Goal: Task Accomplishment & Management: Manage account settings

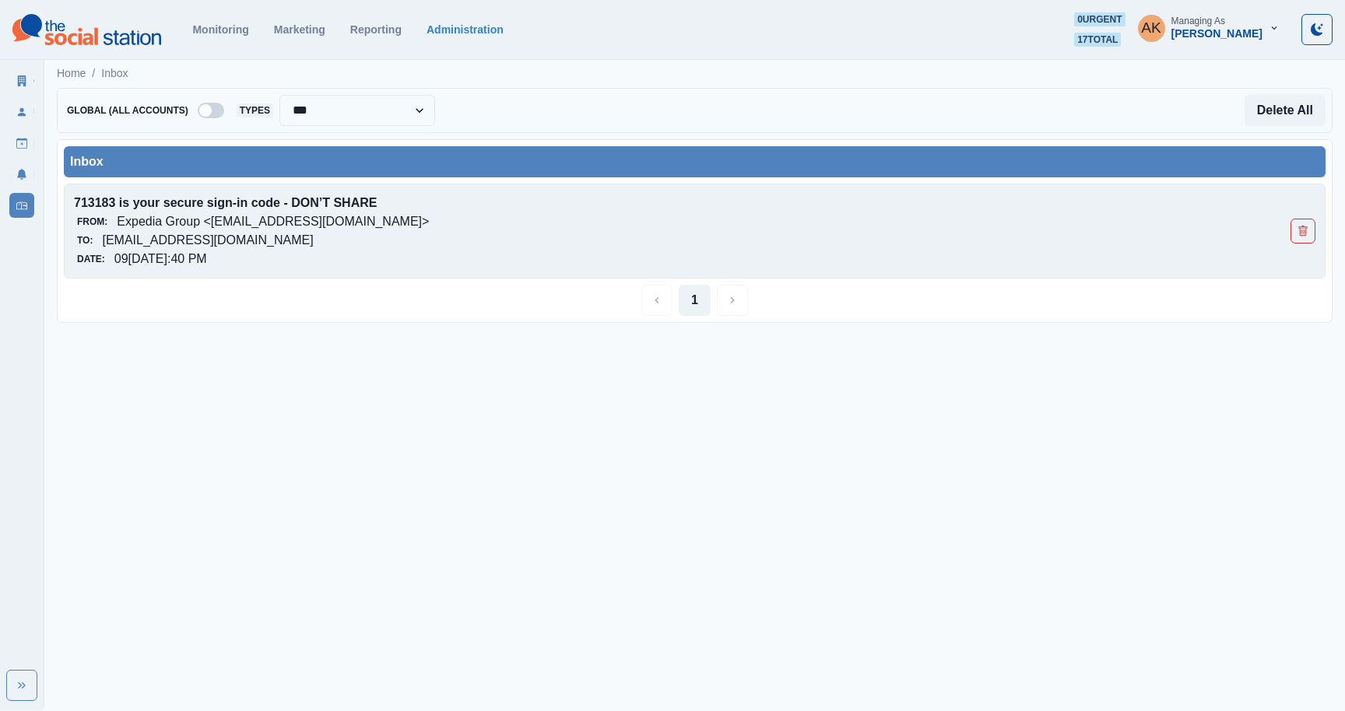
click at [581, 202] on p "713183 is your secure sign-in code - DON’T SHARE" at bounding box center [570, 203] width 993 height 19
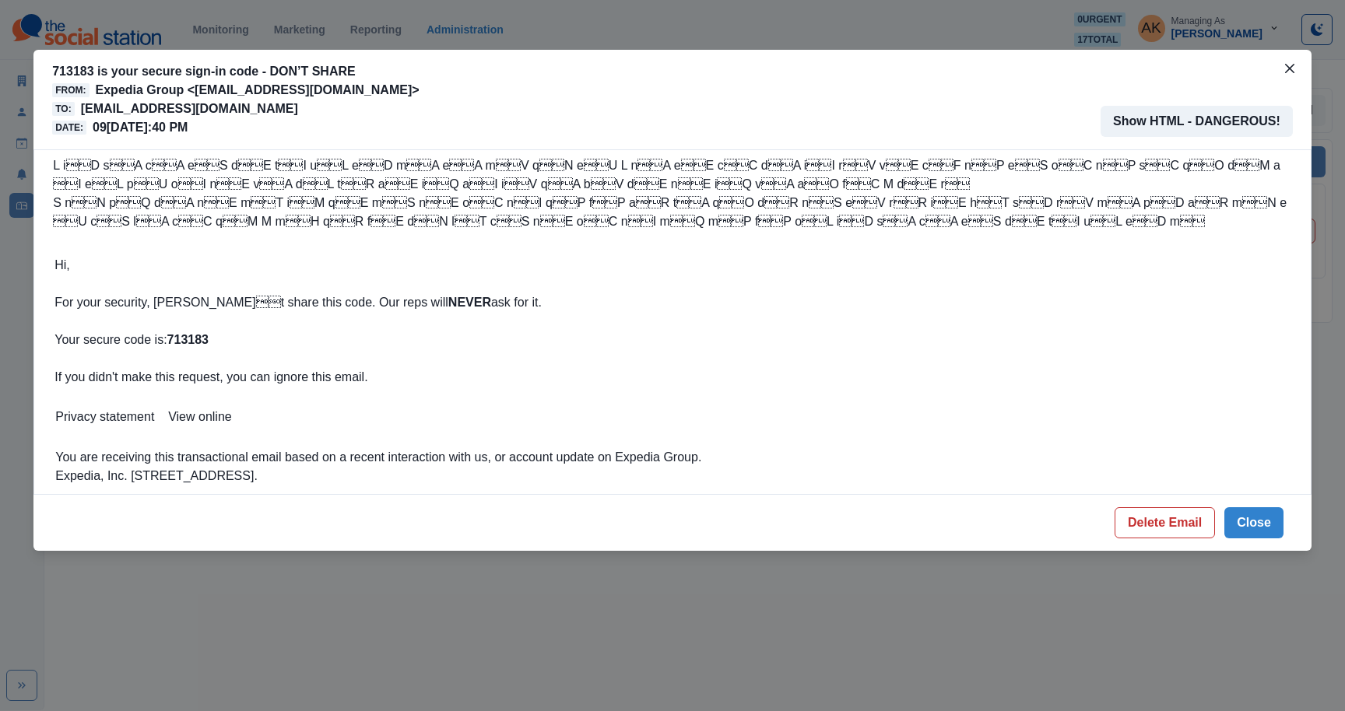
click at [196, 337] on strong "713183" at bounding box center [187, 339] width 41 height 13
copy strong "713183"
click at [1139, 521] on button "Delete Email" at bounding box center [1164, 522] width 100 height 31
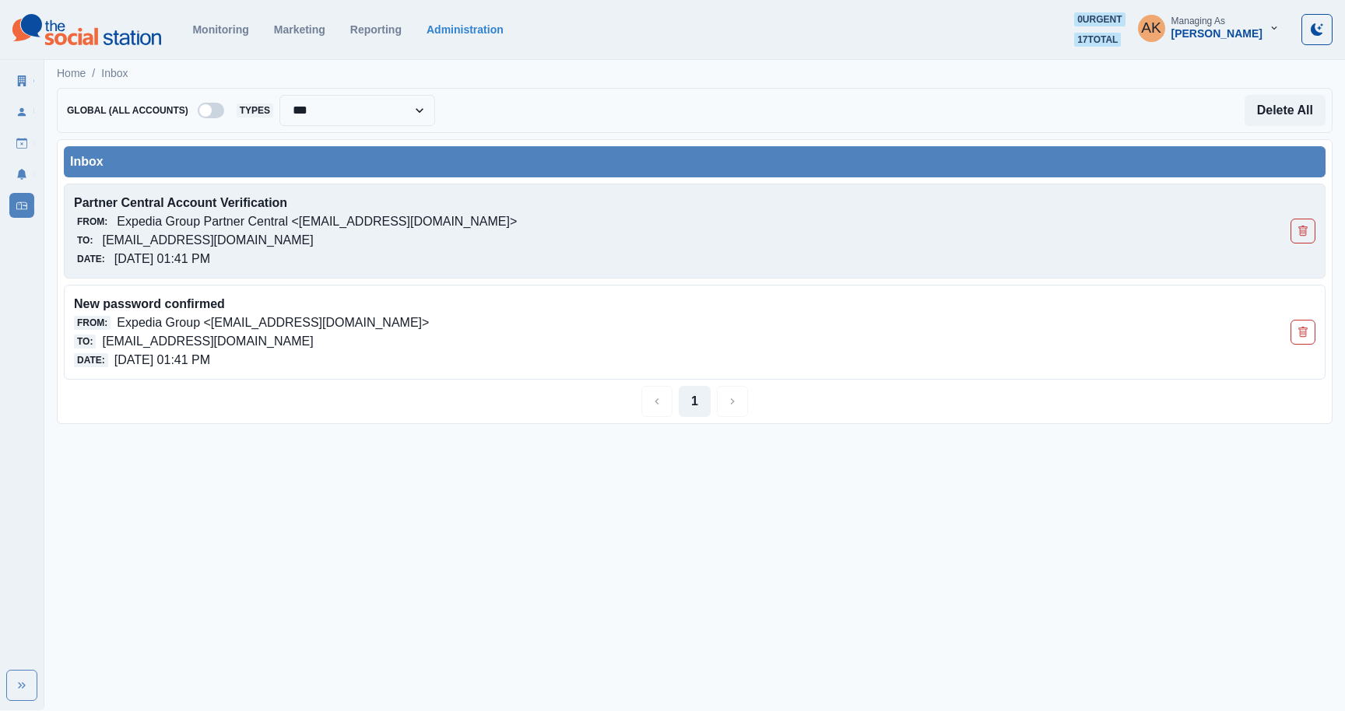
click at [478, 222] on p "Expedia Group Partner Central <[EMAIL_ADDRESS][DOMAIN_NAME]>" at bounding box center [317, 221] width 400 height 19
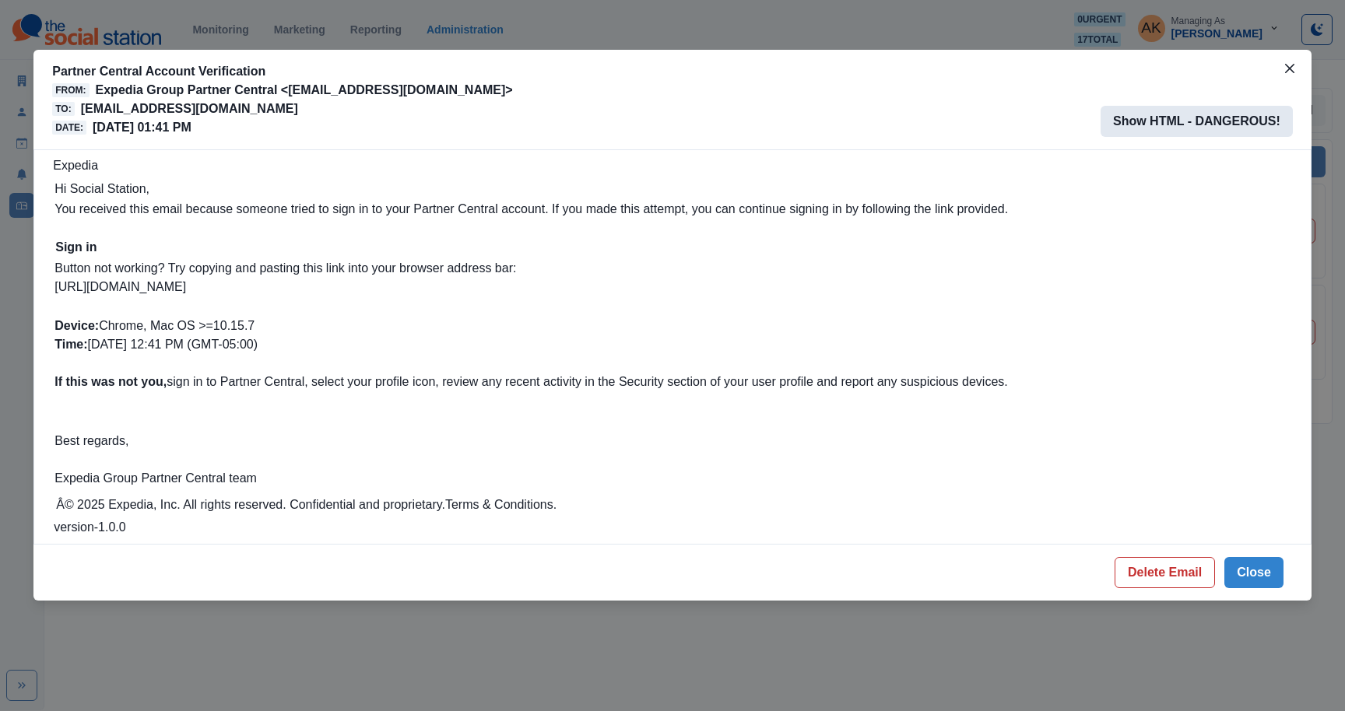
click at [1181, 121] on button "Show HTML - DANGEROUS!" at bounding box center [1196, 121] width 192 height 31
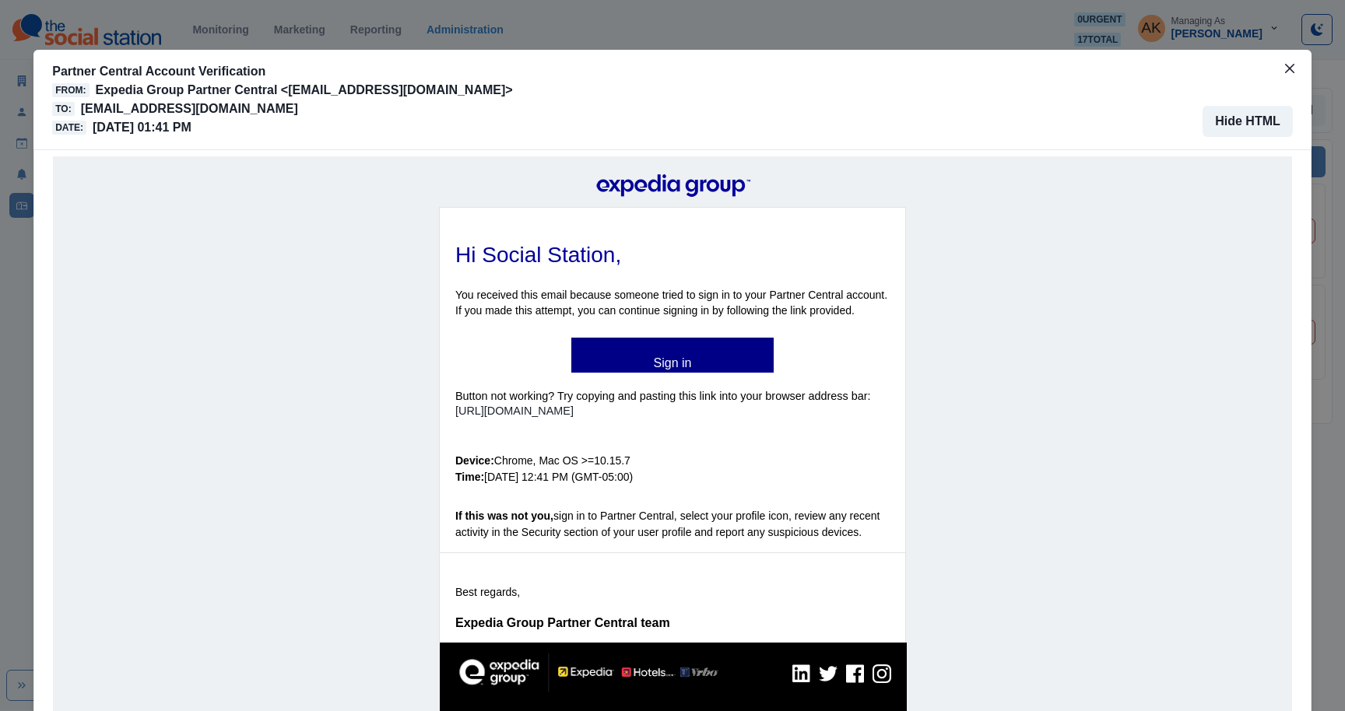
click at [672, 360] on b "Sign in" at bounding box center [673, 362] width 38 height 13
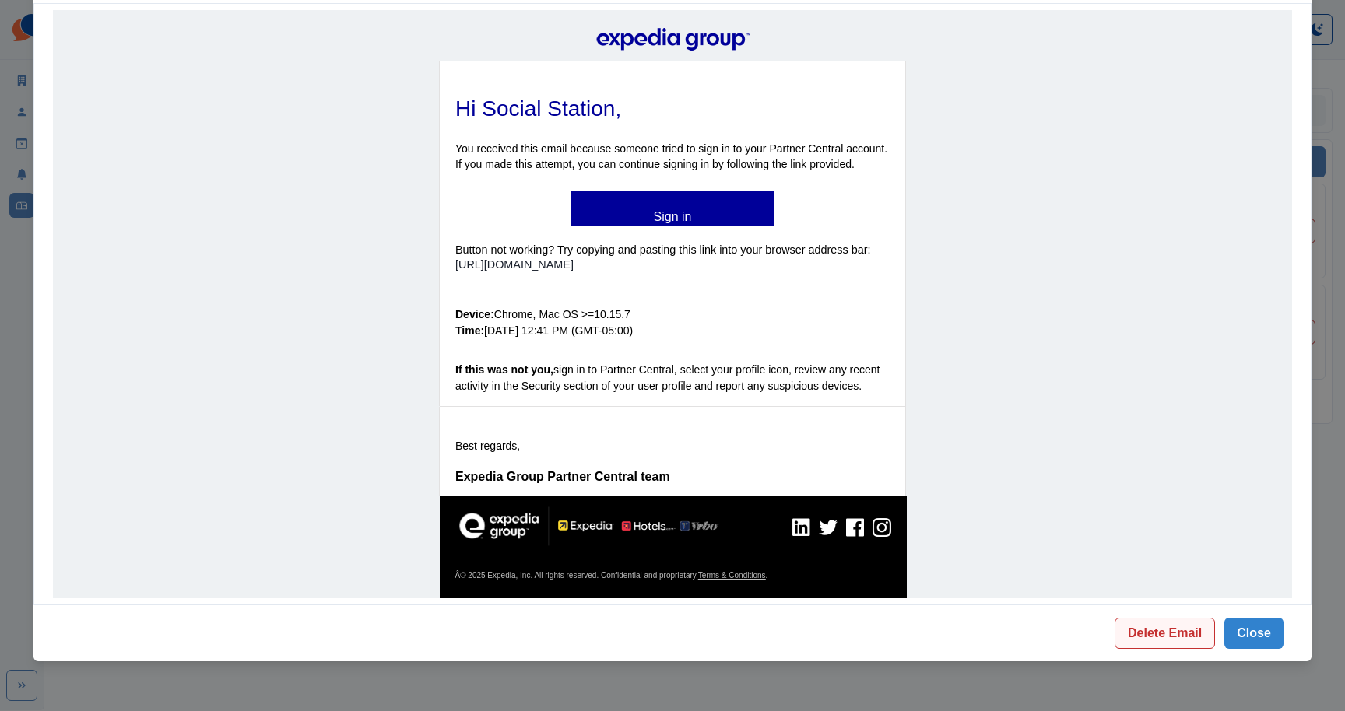
click at [1184, 629] on button "Delete Email" at bounding box center [1164, 633] width 100 height 31
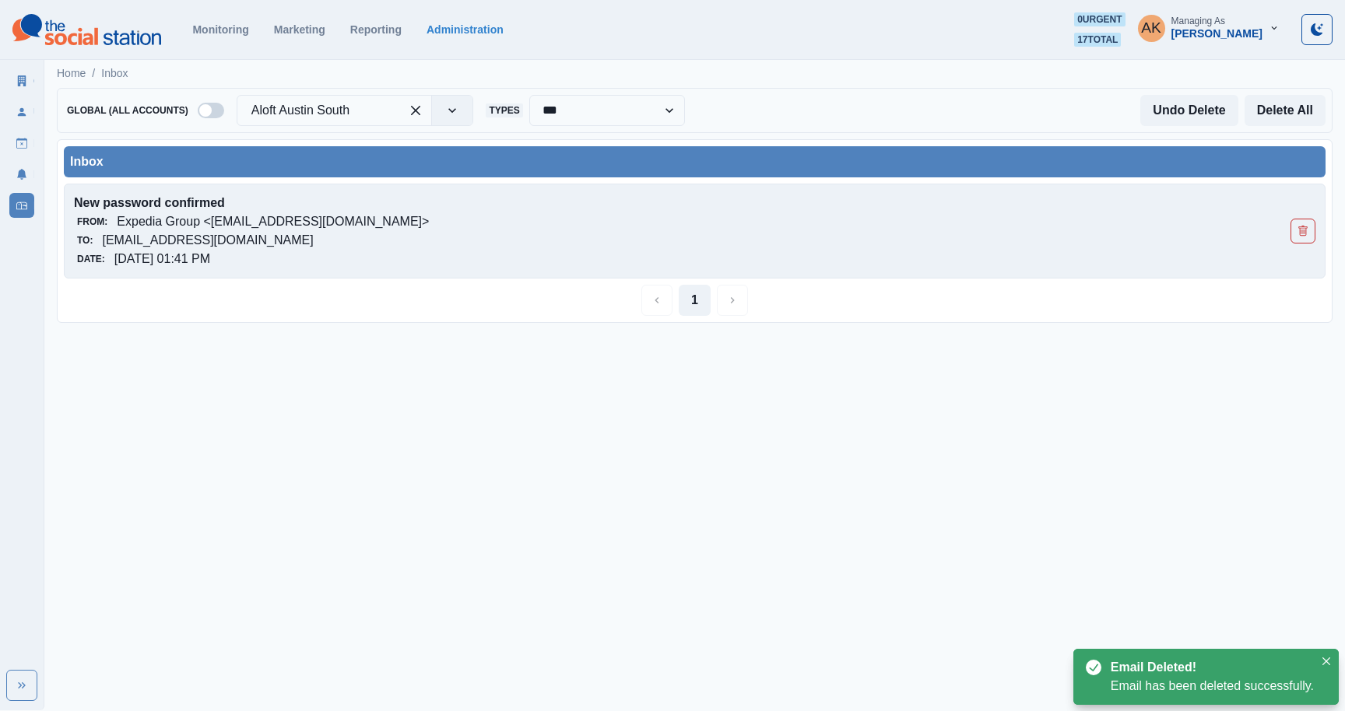
click at [313, 242] on p "[EMAIL_ADDRESS][DOMAIN_NAME]" at bounding box center [207, 240] width 211 height 19
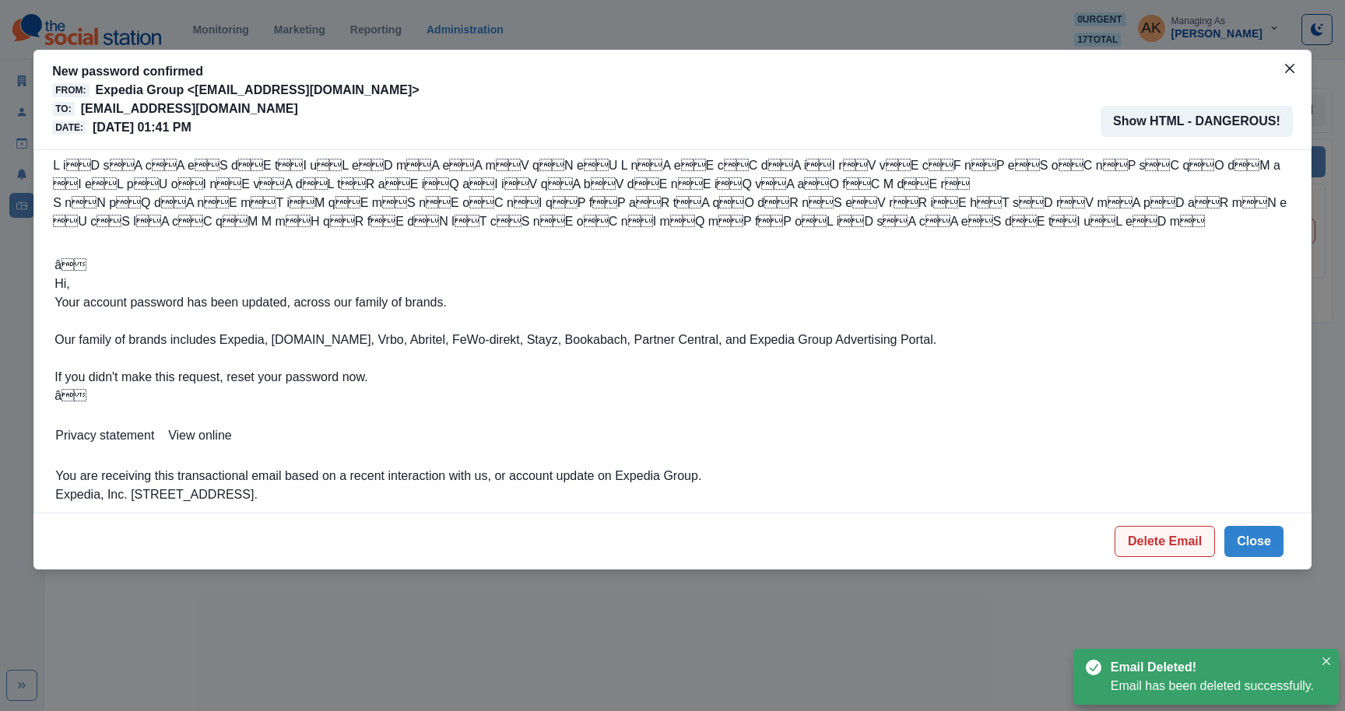
click at [1178, 532] on button "Delete Email" at bounding box center [1164, 541] width 100 height 31
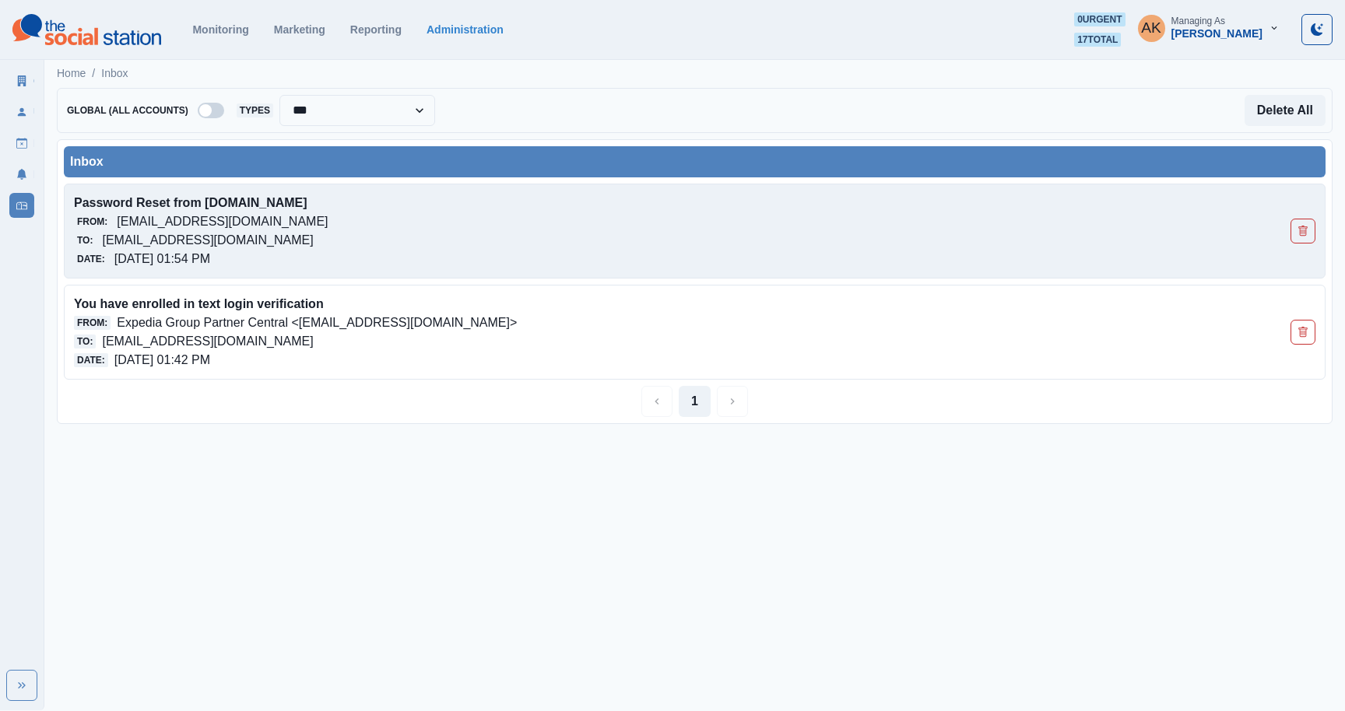
click at [369, 227] on div "From: no-reply@rioseo.com" at bounding box center [570, 221] width 993 height 19
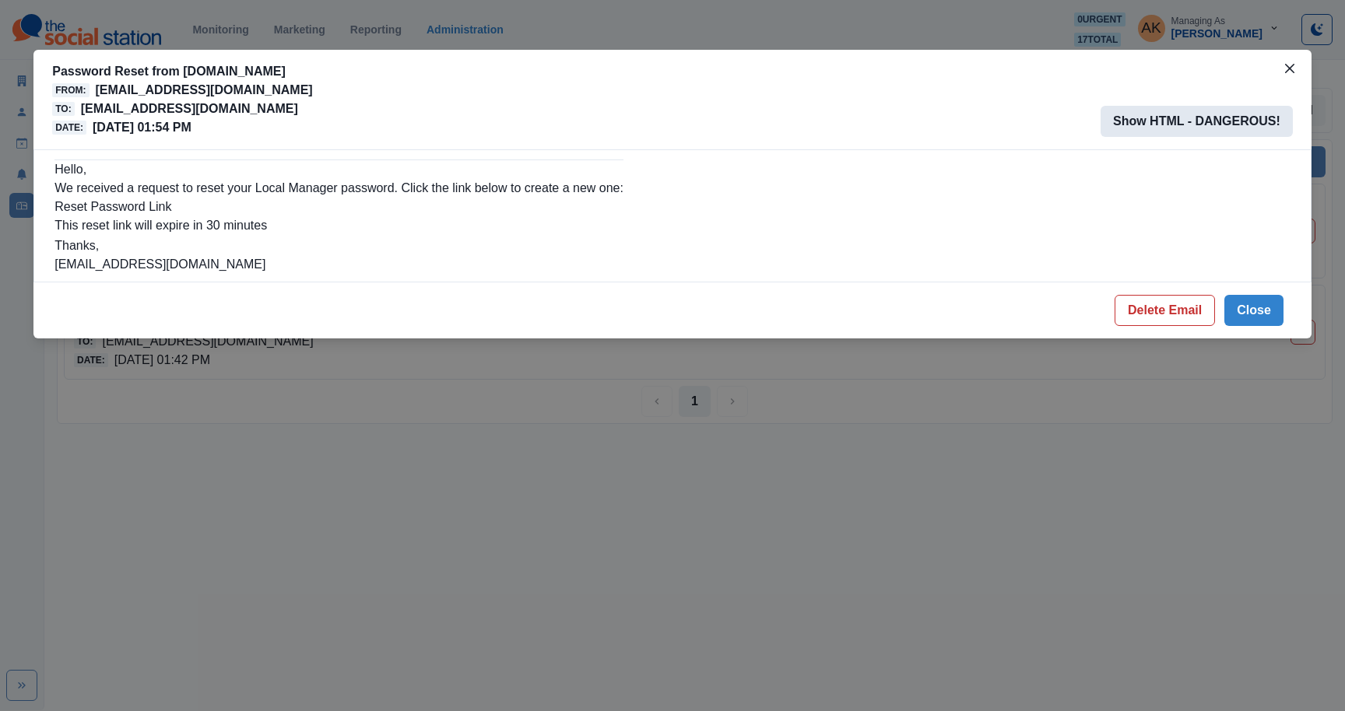
click at [1190, 127] on button "Show HTML - DANGEROUS!" at bounding box center [1196, 121] width 192 height 31
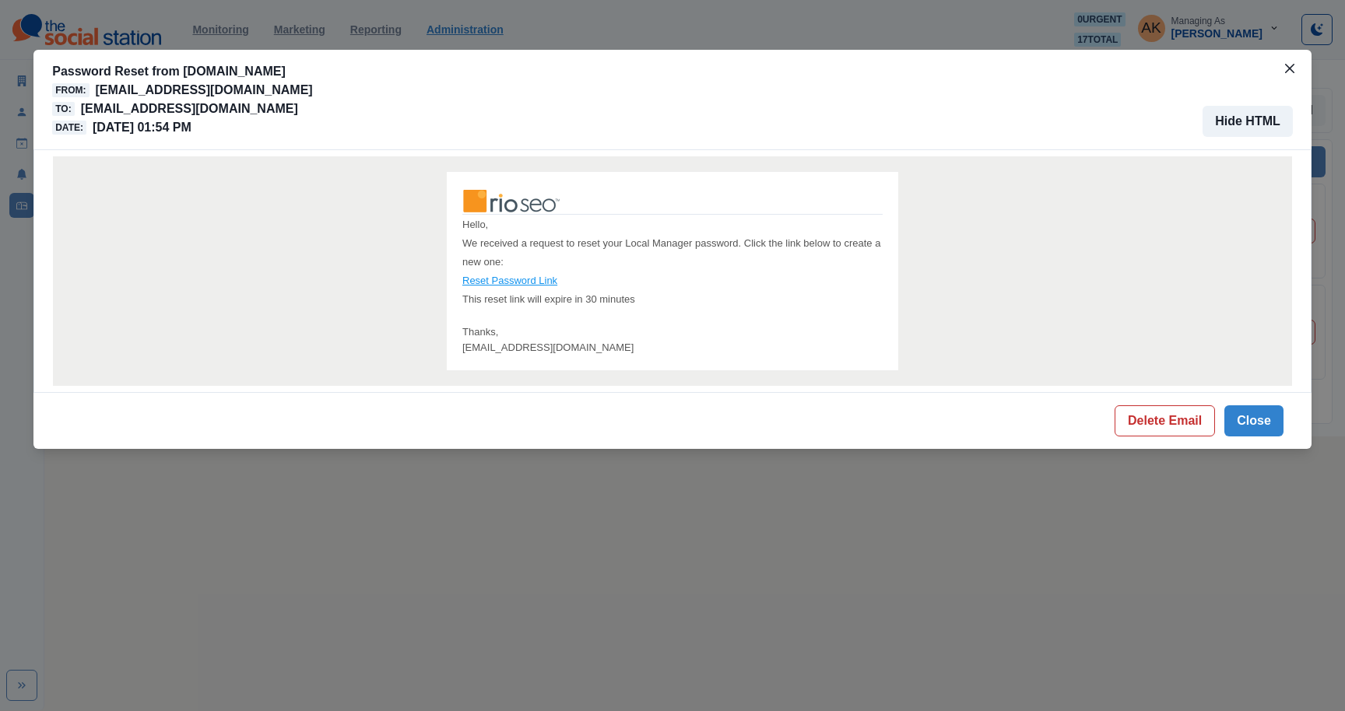
click at [527, 278] on link "Reset Password Link" at bounding box center [509, 281] width 95 height 12
